Goal: Task Accomplishment & Management: Complete application form

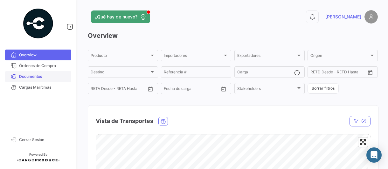
click at [39, 77] on span "Documentos" at bounding box center [44, 77] width 50 height 6
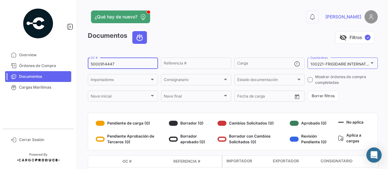
click at [129, 65] on input "5000914447" at bounding box center [123, 64] width 65 height 4
type input "5000919339"
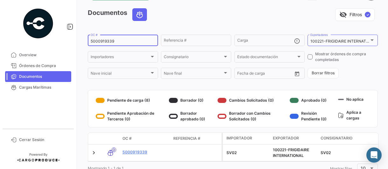
scroll to position [48, 0]
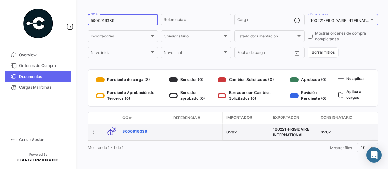
click at [139, 129] on link "5000919339" at bounding box center [145, 132] width 46 height 6
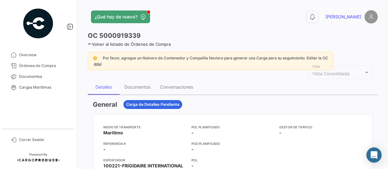
scroll to position [32, 0]
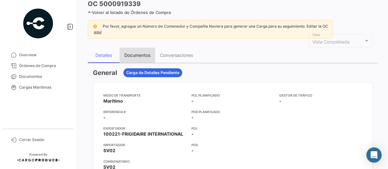
click at [140, 55] on div "Documentos" at bounding box center [137, 54] width 26 height 5
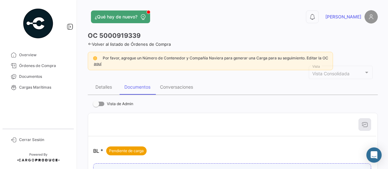
scroll to position [95, 0]
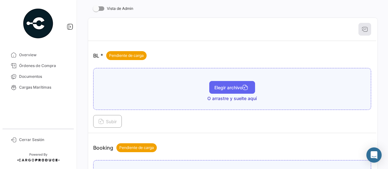
click at [222, 90] on button "Elegir archivo" at bounding box center [232, 87] width 46 height 13
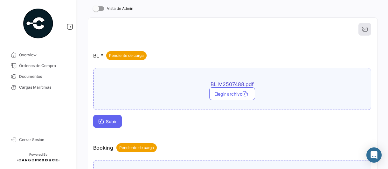
click at [111, 121] on span "Subir" at bounding box center [107, 121] width 18 height 5
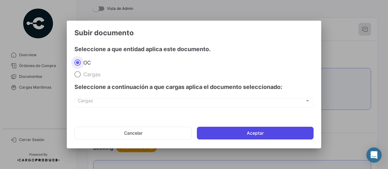
click at [229, 129] on button "Aceptar" at bounding box center [255, 133] width 117 height 13
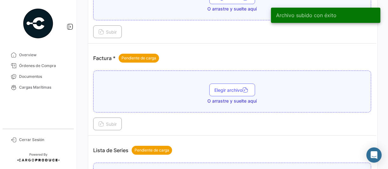
scroll to position [318, 0]
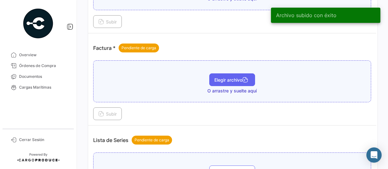
click at [224, 78] on span "Elegir archivo" at bounding box center [232, 79] width 36 height 5
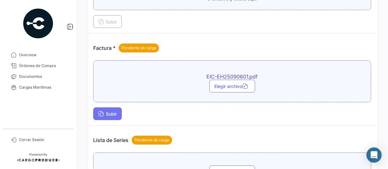
click at [108, 112] on span "Subir" at bounding box center [107, 113] width 18 height 5
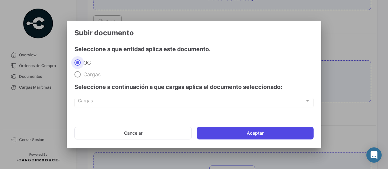
click at [227, 130] on button "Aceptar" at bounding box center [255, 133] width 117 height 13
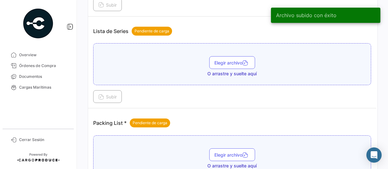
scroll to position [477, 0]
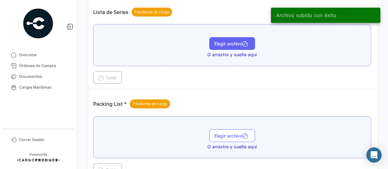
click at [213, 44] on button "Elegir archivo" at bounding box center [232, 43] width 46 height 13
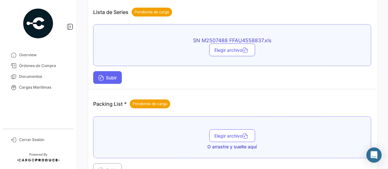
click at [113, 75] on span "Subir" at bounding box center [107, 77] width 18 height 5
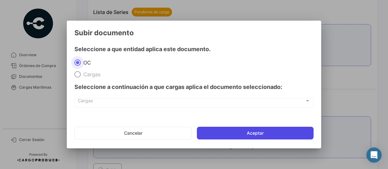
click at [221, 129] on button "Aceptar" at bounding box center [255, 133] width 117 height 13
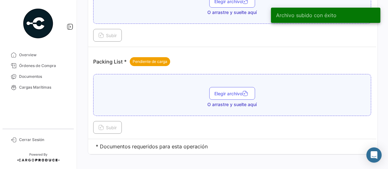
scroll to position [555, 0]
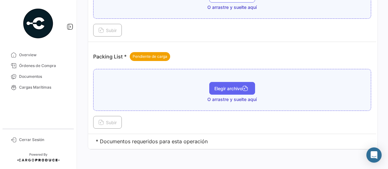
click at [221, 86] on span "Elegir archivo" at bounding box center [232, 88] width 36 height 5
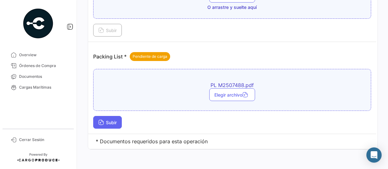
click at [114, 120] on span "Subir" at bounding box center [107, 122] width 18 height 5
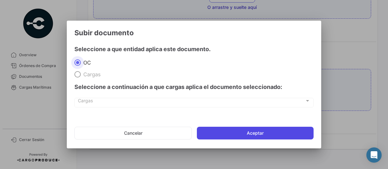
click at [220, 130] on button "Aceptar" at bounding box center [255, 133] width 117 height 13
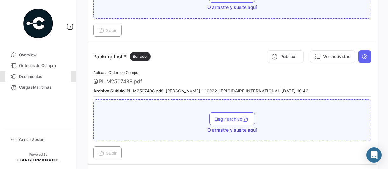
drag, startPoint x: 43, startPoint y: 77, endPoint x: 84, endPoint y: 85, distance: 41.7
click at [43, 77] on span "Documentos" at bounding box center [44, 77] width 50 height 6
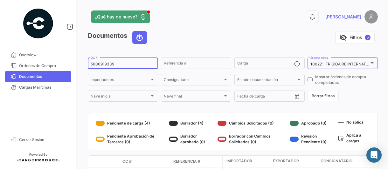
click at [147, 67] on div "5000919339 OC #" at bounding box center [123, 63] width 65 height 12
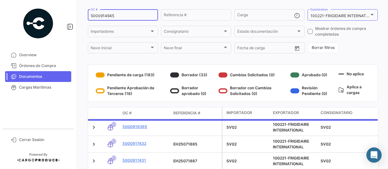
scroll to position [43, 0]
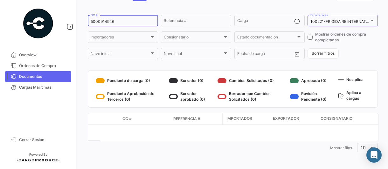
type input "5000914946"
click at [34, 138] on span "Cerrar Sesión" at bounding box center [44, 140] width 50 height 6
